Goal: Task Accomplishment & Management: Manage account settings

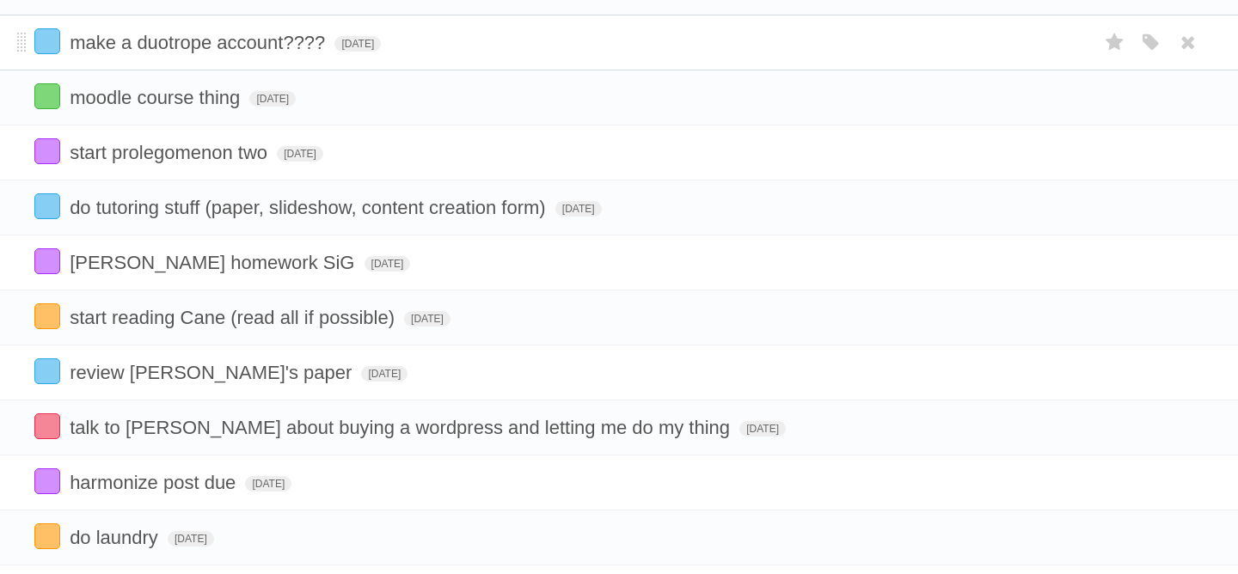
scroll to position [181, 0]
click at [46, 483] on label at bounding box center [47, 483] width 26 height 26
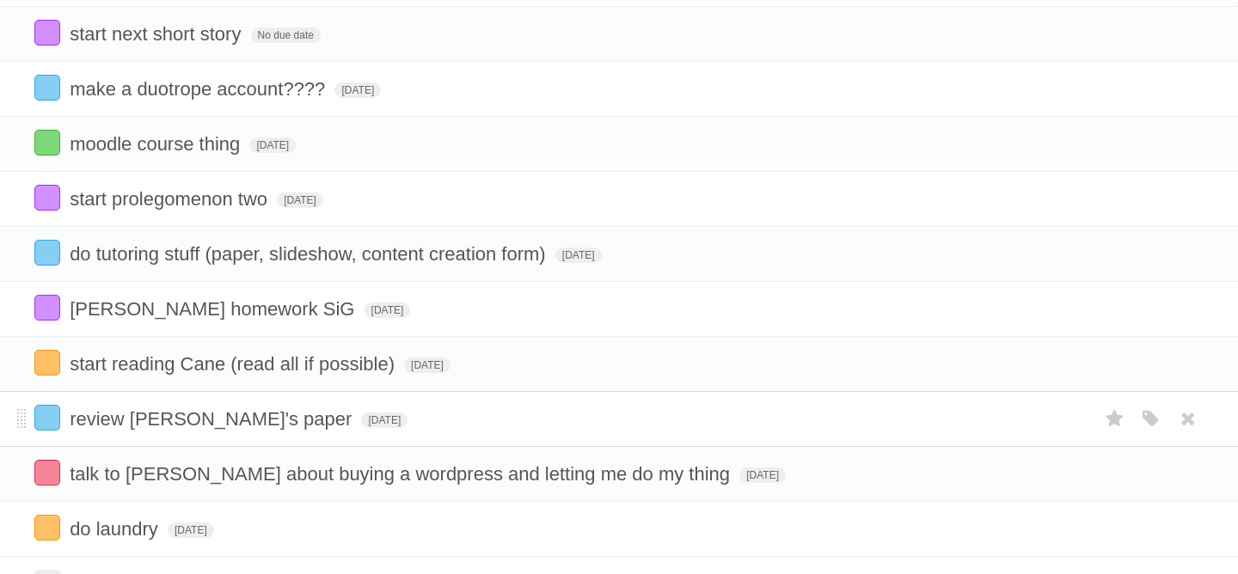
scroll to position [132, 0]
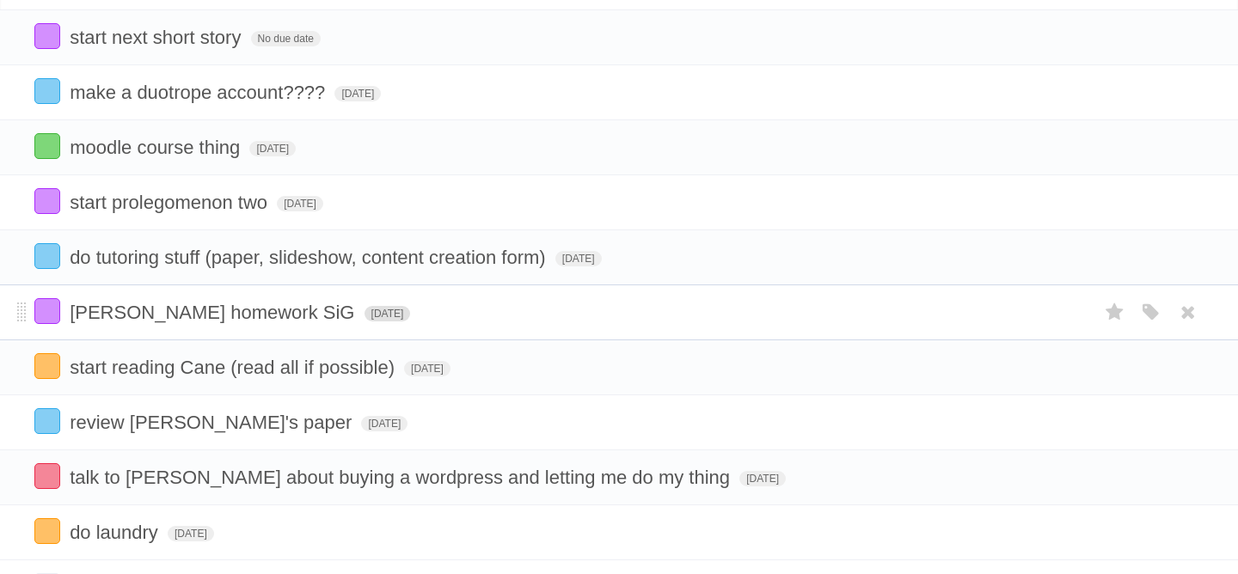
click at [365, 322] on span "[DATE]" at bounding box center [388, 313] width 46 height 15
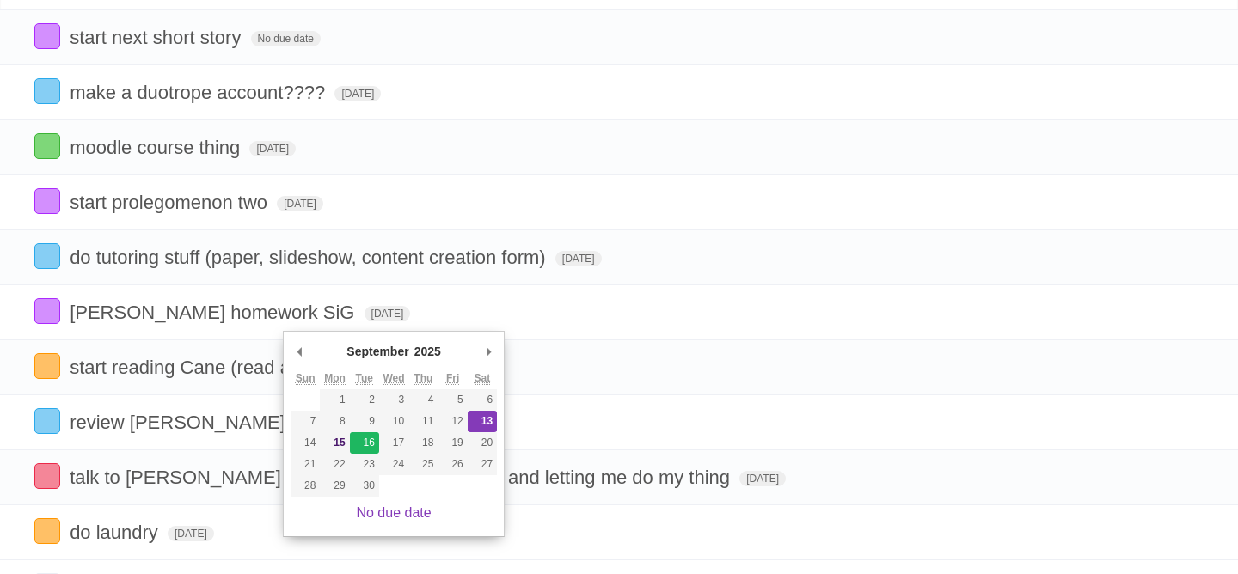
type span "[DATE]"
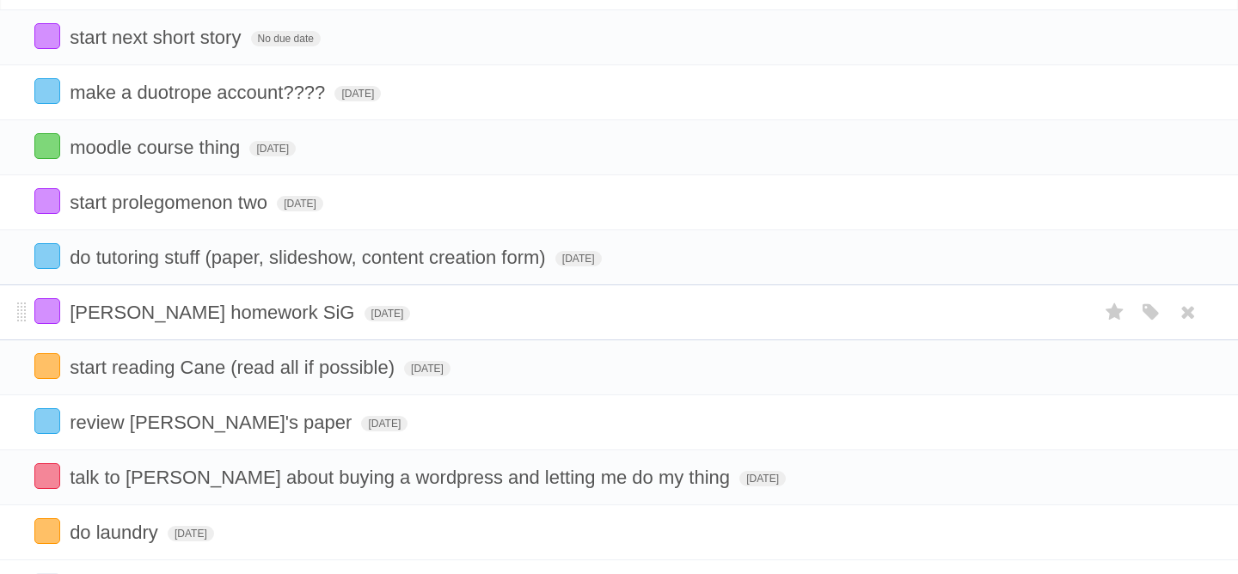
click at [246, 321] on span "[PERSON_NAME] homework SiG" at bounding box center [214, 313] width 289 height 22
click at [287, 326] on form "**********" at bounding box center [619, 312] width 1170 height 28
click at [266, 323] on span "[PERSON_NAME] homework SiG" at bounding box center [214, 313] width 289 height 22
click at [270, 325] on input "**********" at bounding box center [170, 314] width 200 height 22
type input "**********"
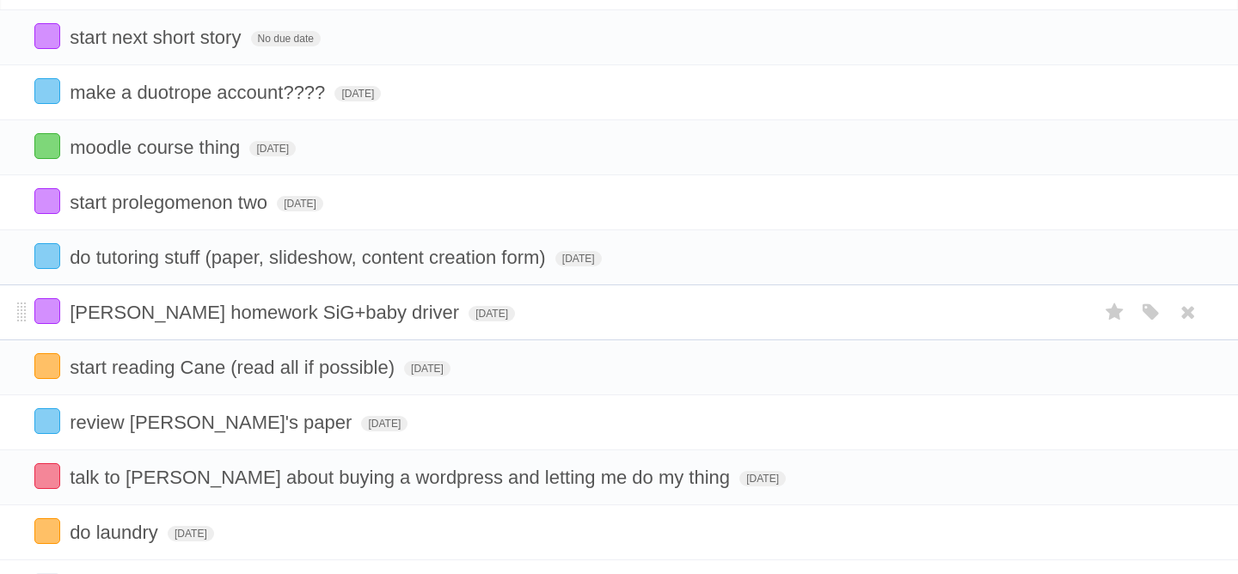
scroll to position [98, 0]
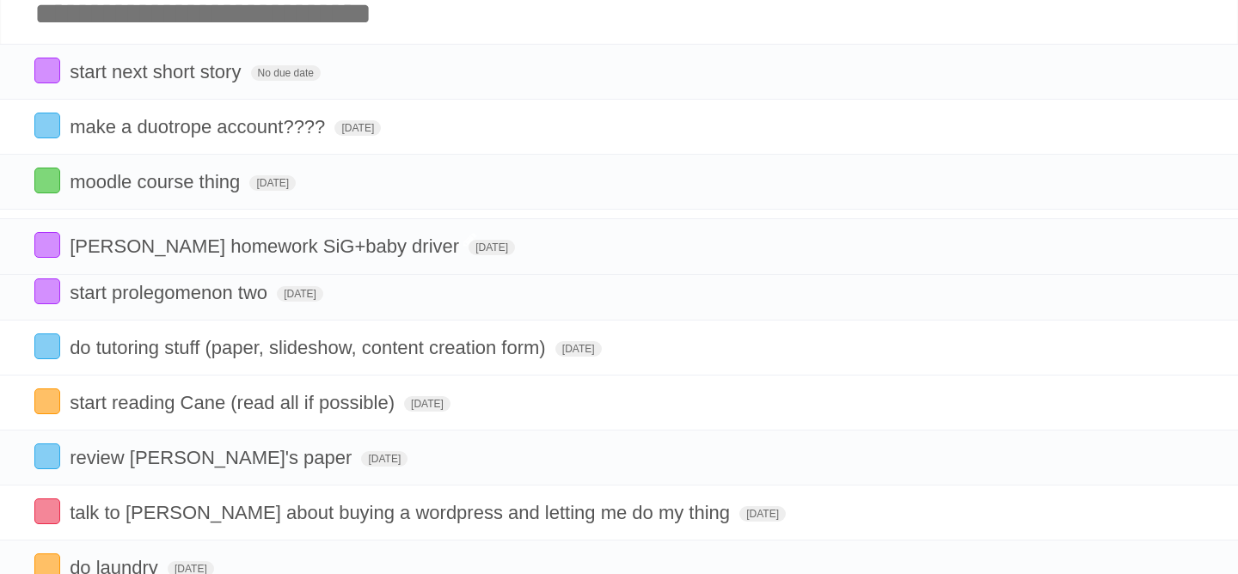
drag, startPoint x: 20, startPoint y: 353, endPoint x: 30, endPoint y: 247, distance: 107.1
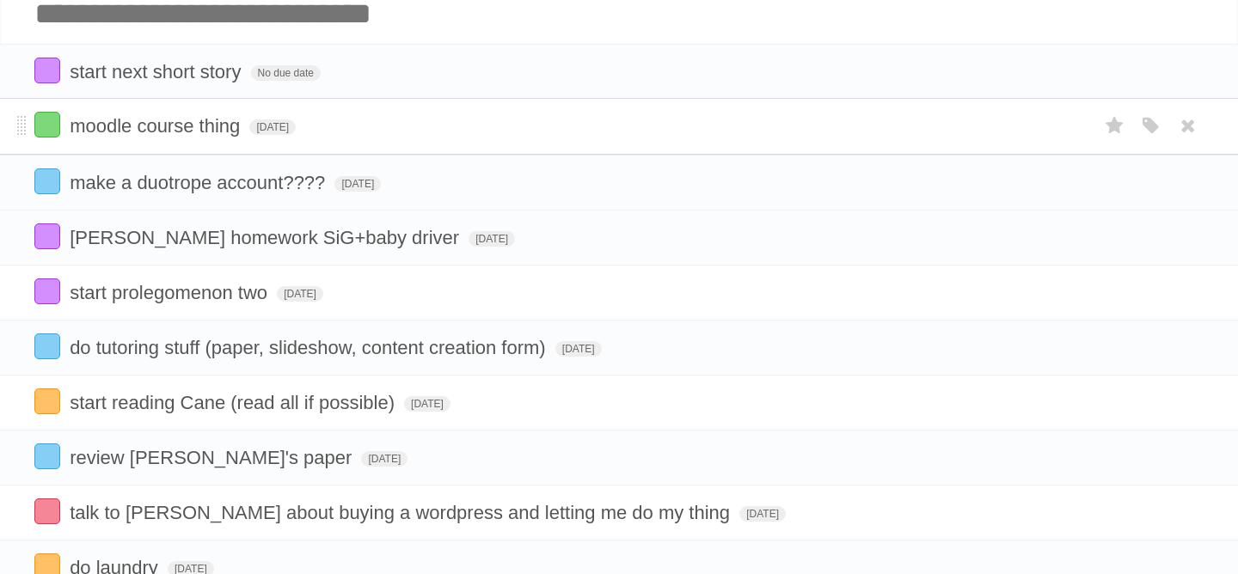
drag, startPoint x: 22, startPoint y: 190, endPoint x: 29, endPoint y: 129, distance: 61.5
click at [285, 136] on span "[DATE]" at bounding box center [272, 127] width 46 height 15
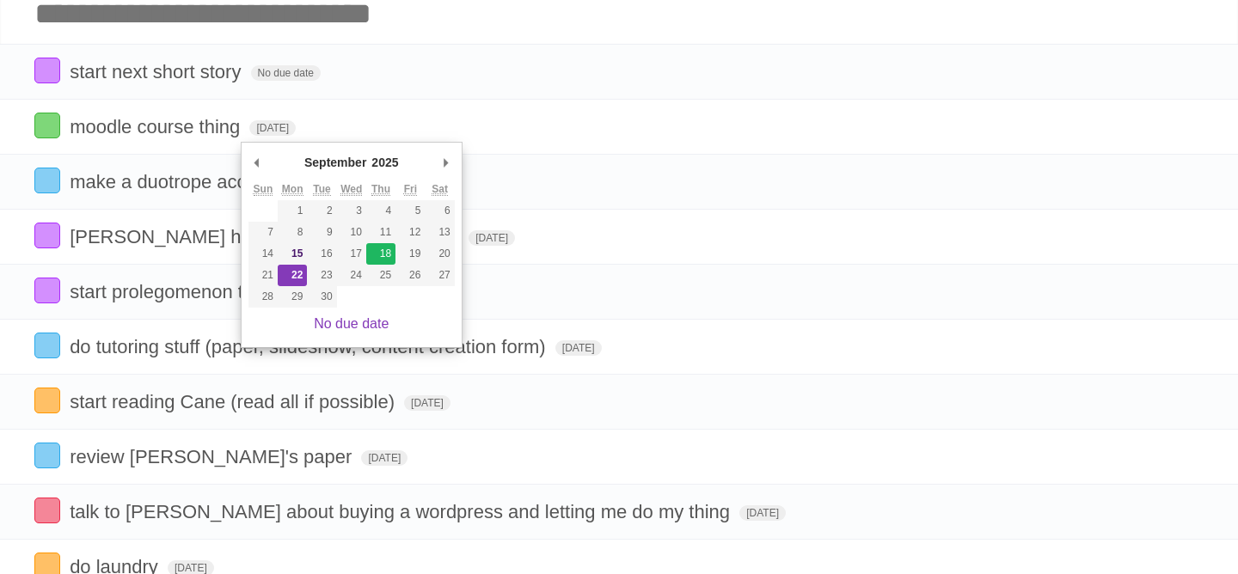
type span "[DATE]"
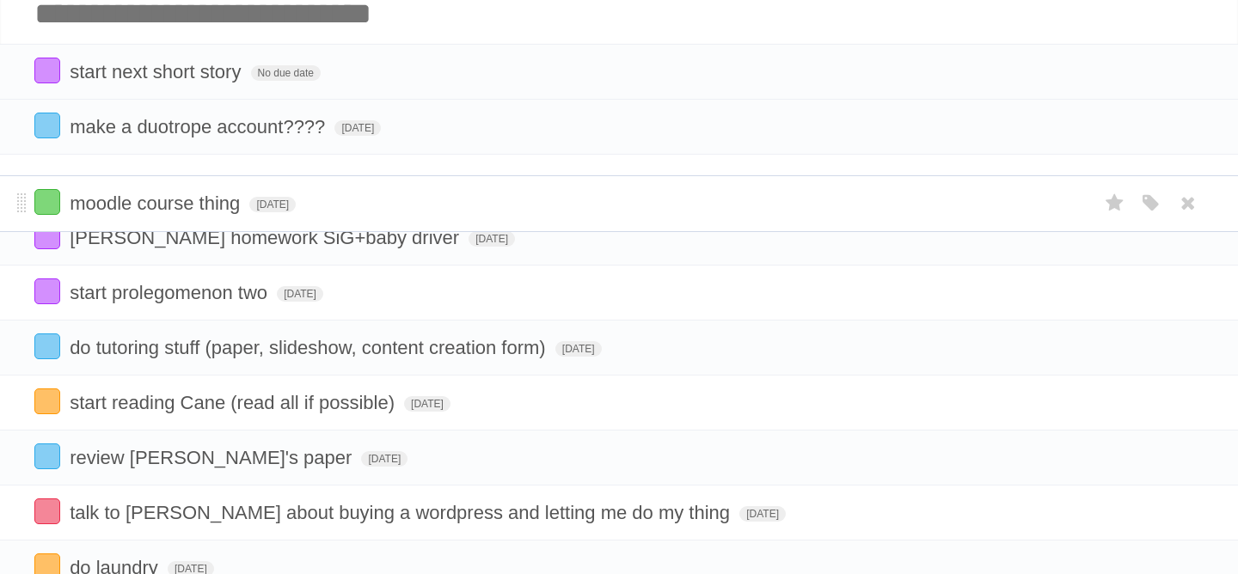
drag, startPoint x: 21, startPoint y: 123, endPoint x: 9, endPoint y: 195, distance: 73.1
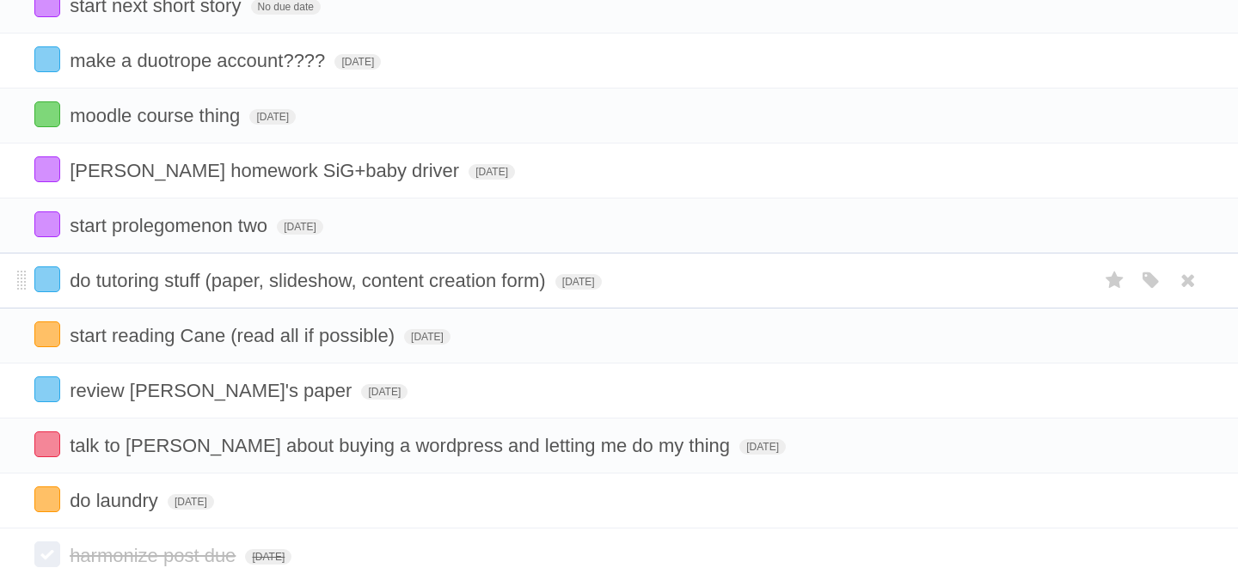
scroll to position [157, 0]
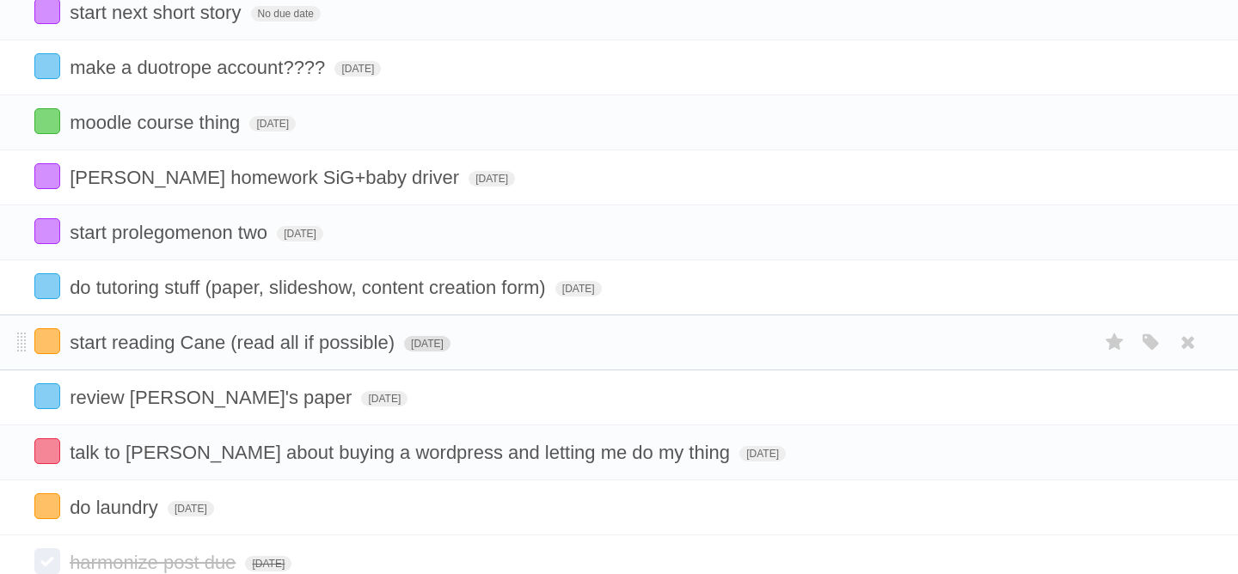
click at [416, 352] on span "[DATE]" at bounding box center [427, 343] width 46 height 15
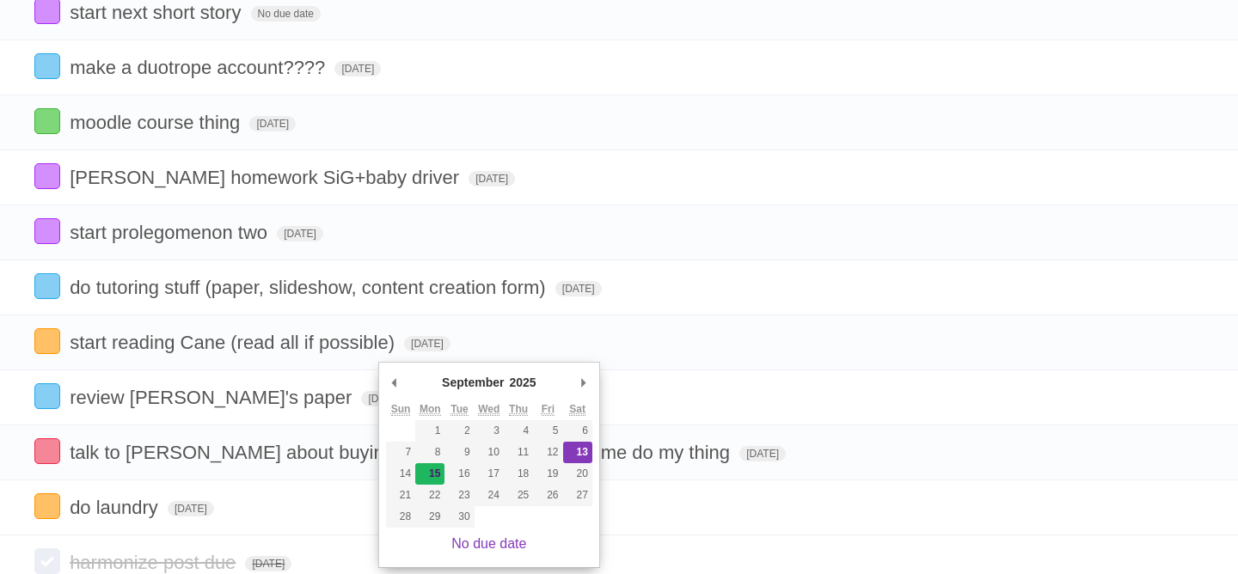
type span "[DATE]"
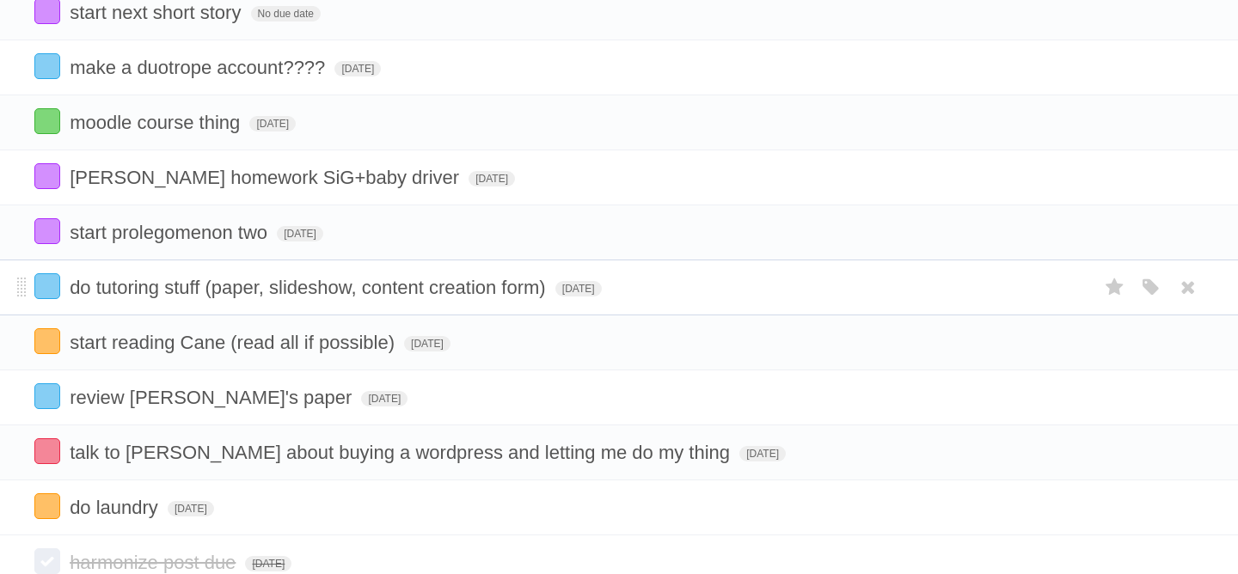
scroll to position [109, 0]
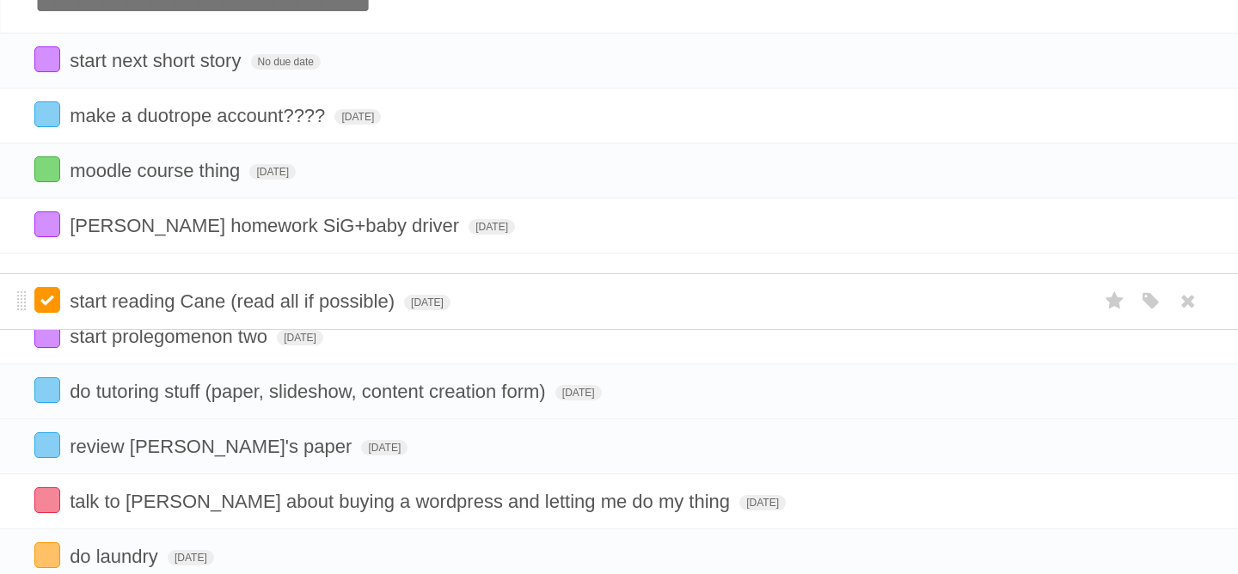
drag, startPoint x: 21, startPoint y: 402, endPoint x: 39, endPoint y: 305, distance: 98.8
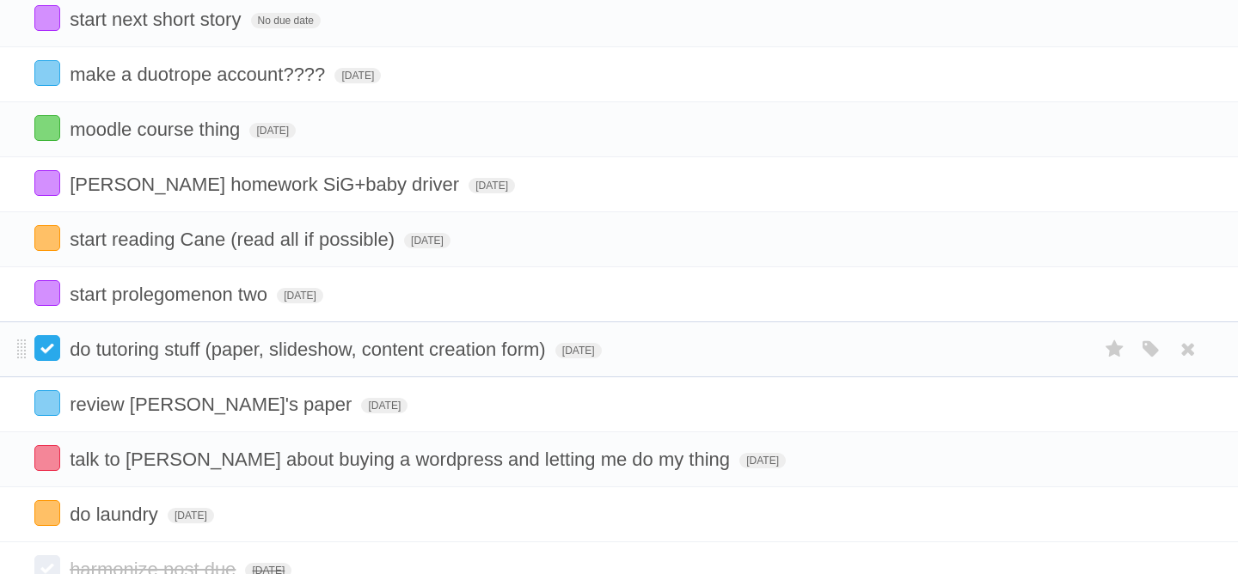
scroll to position [148, 0]
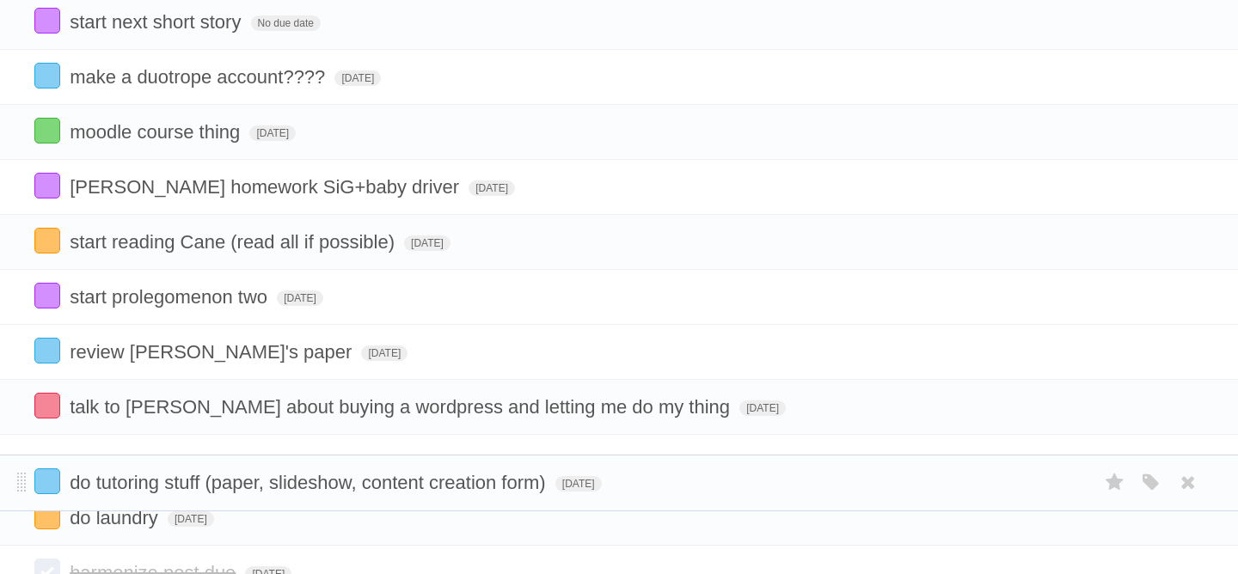
drag, startPoint x: 22, startPoint y: 354, endPoint x: 14, endPoint y: 476, distance: 121.5
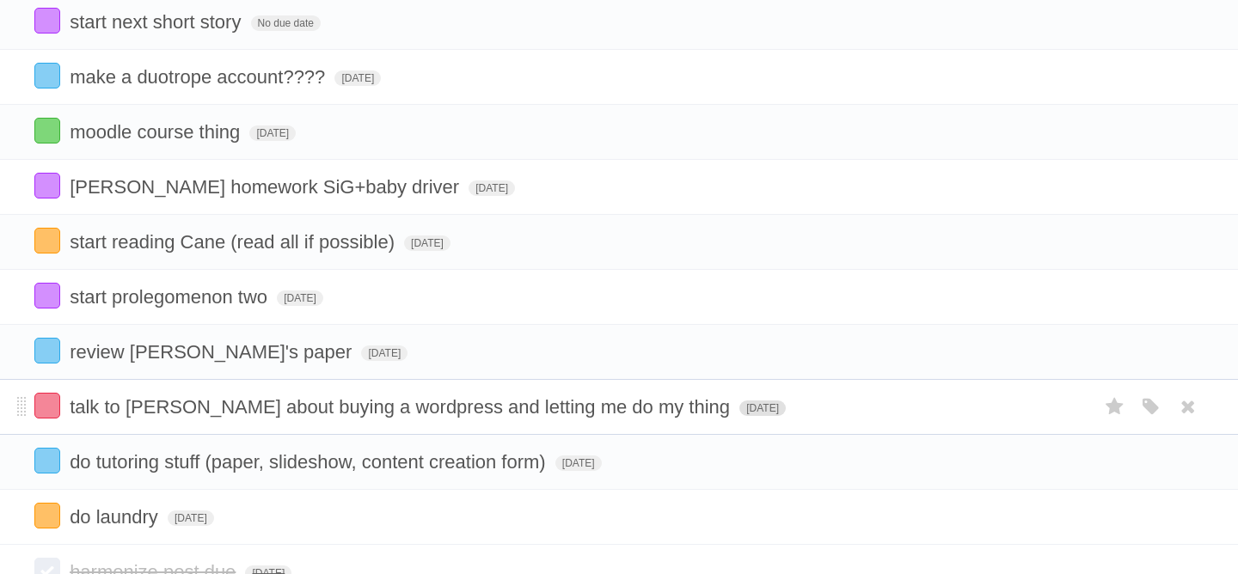
click at [740, 416] on span "[DATE]" at bounding box center [763, 408] width 46 height 15
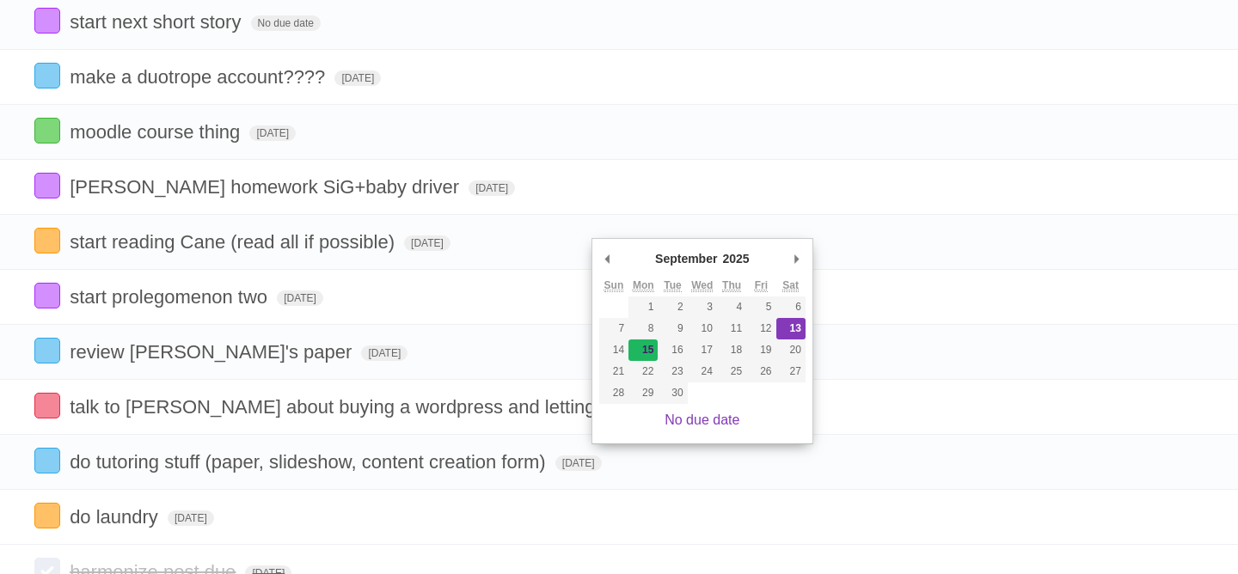
type span "[DATE]"
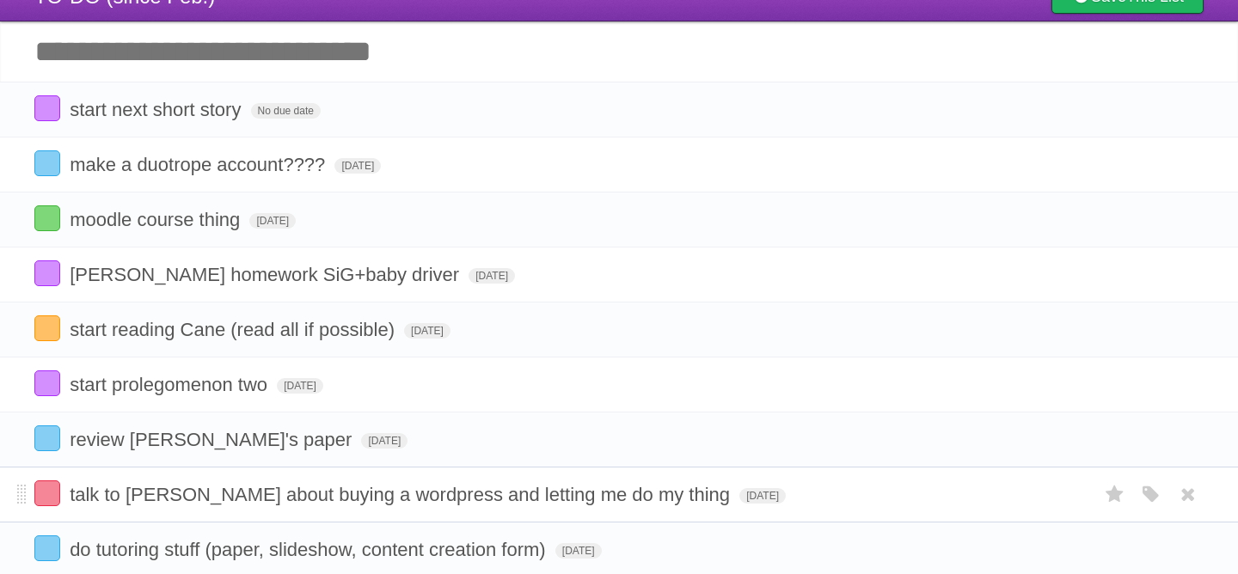
scroll to position [57, 0]
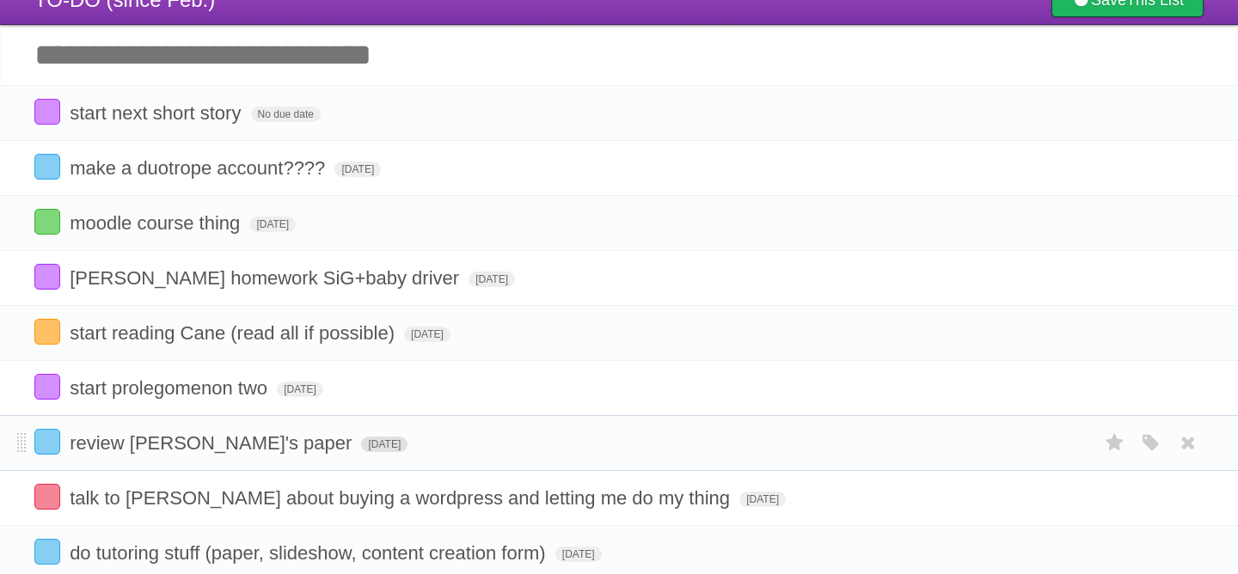
click at [361, 449] on span "[DATE]" at bounding box center [384, 444] width 46 height 15
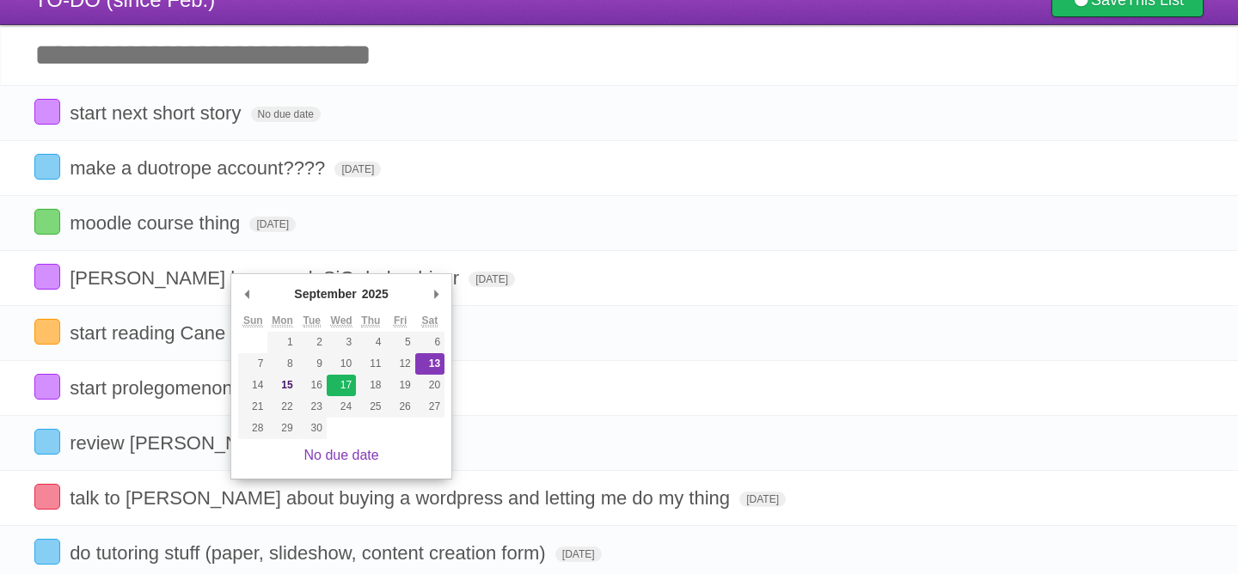
type span "[DATE]"
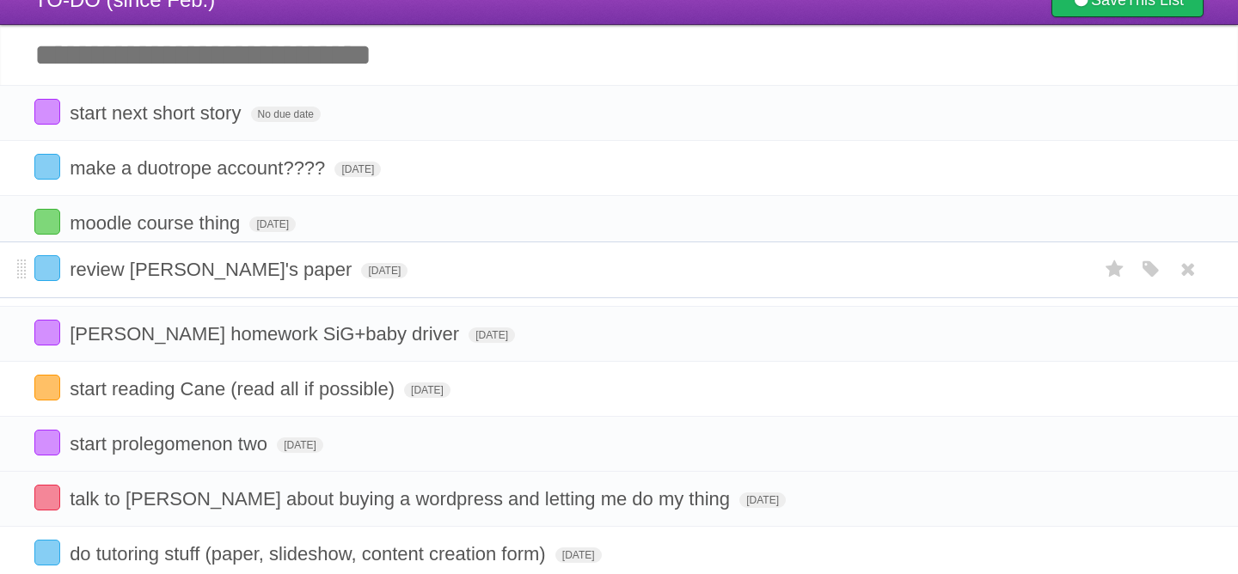
drag, startPoint x: 21, startPoint y: 455, endPoint x: 7, endPoint y: 273, distance: 182.8
